Goal: Task Accomplishment & Management: Manage account settings

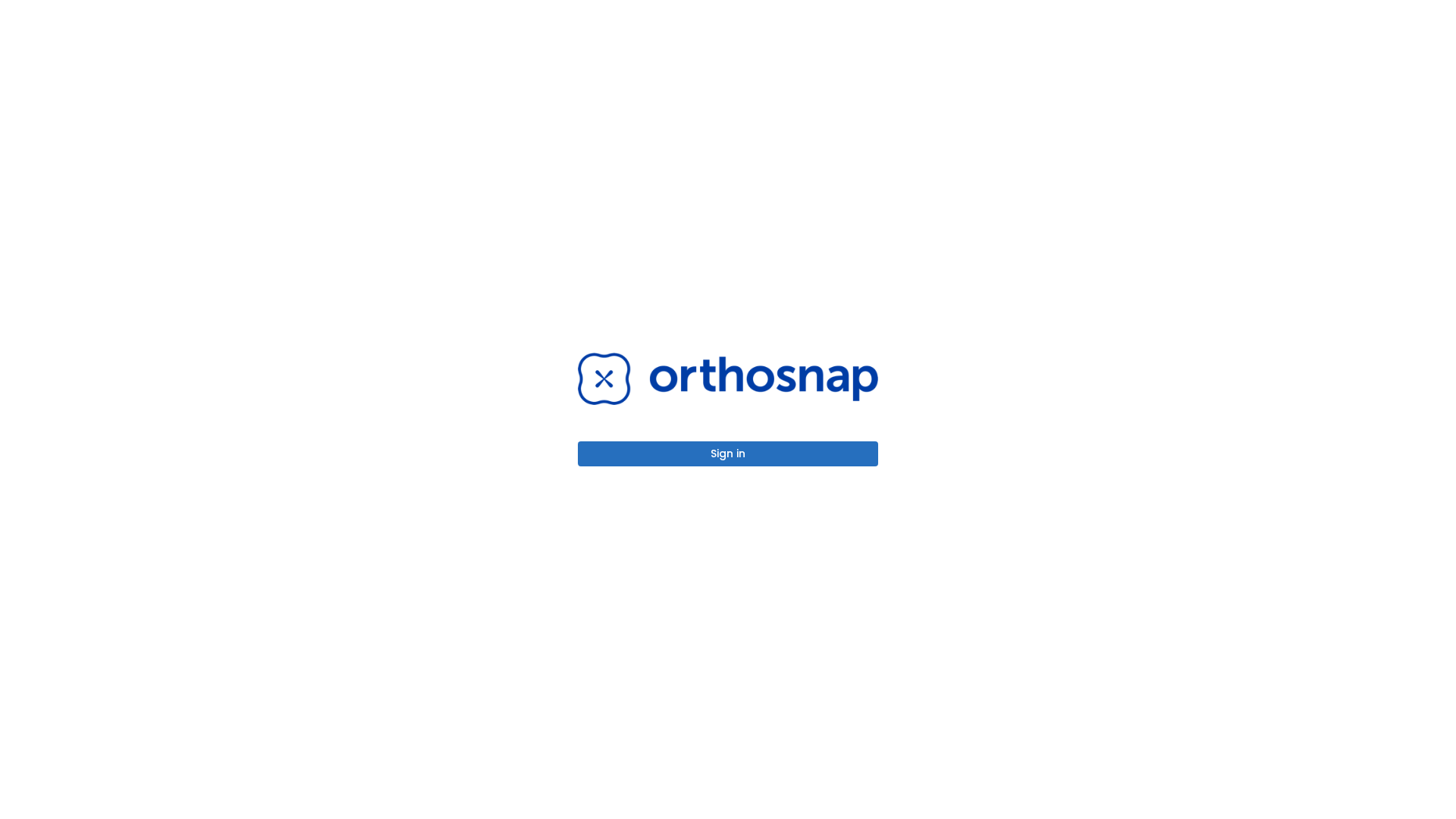
click at [728, 453] on button "Sign in" at bounding box center [728, 453] width 301 height 25
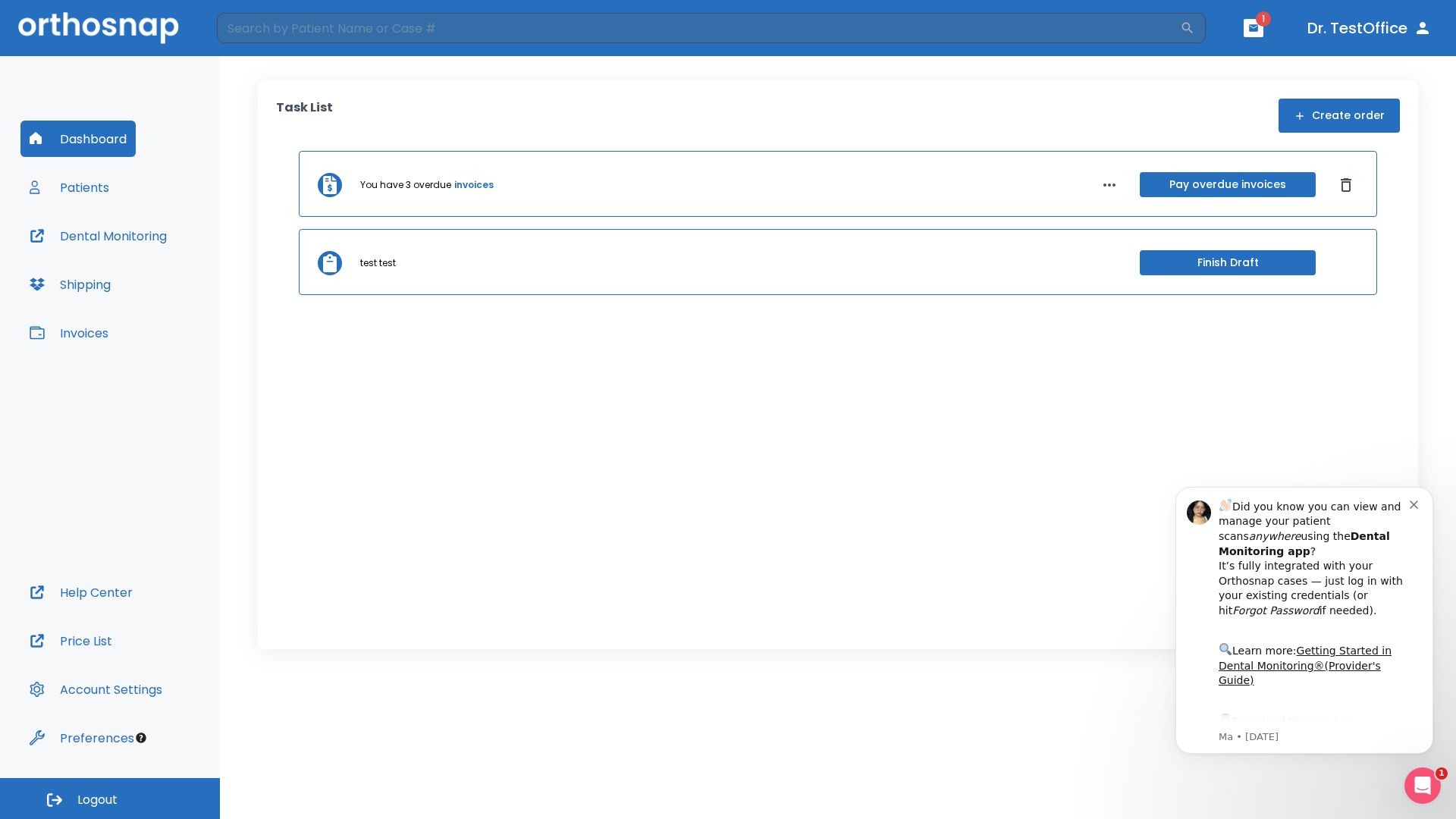
click at [110, 798] on span "Logout" at bounding box center [96, 799] width 40 height 17
